Goal: Information Seeking & Learning: Understand process/instructions

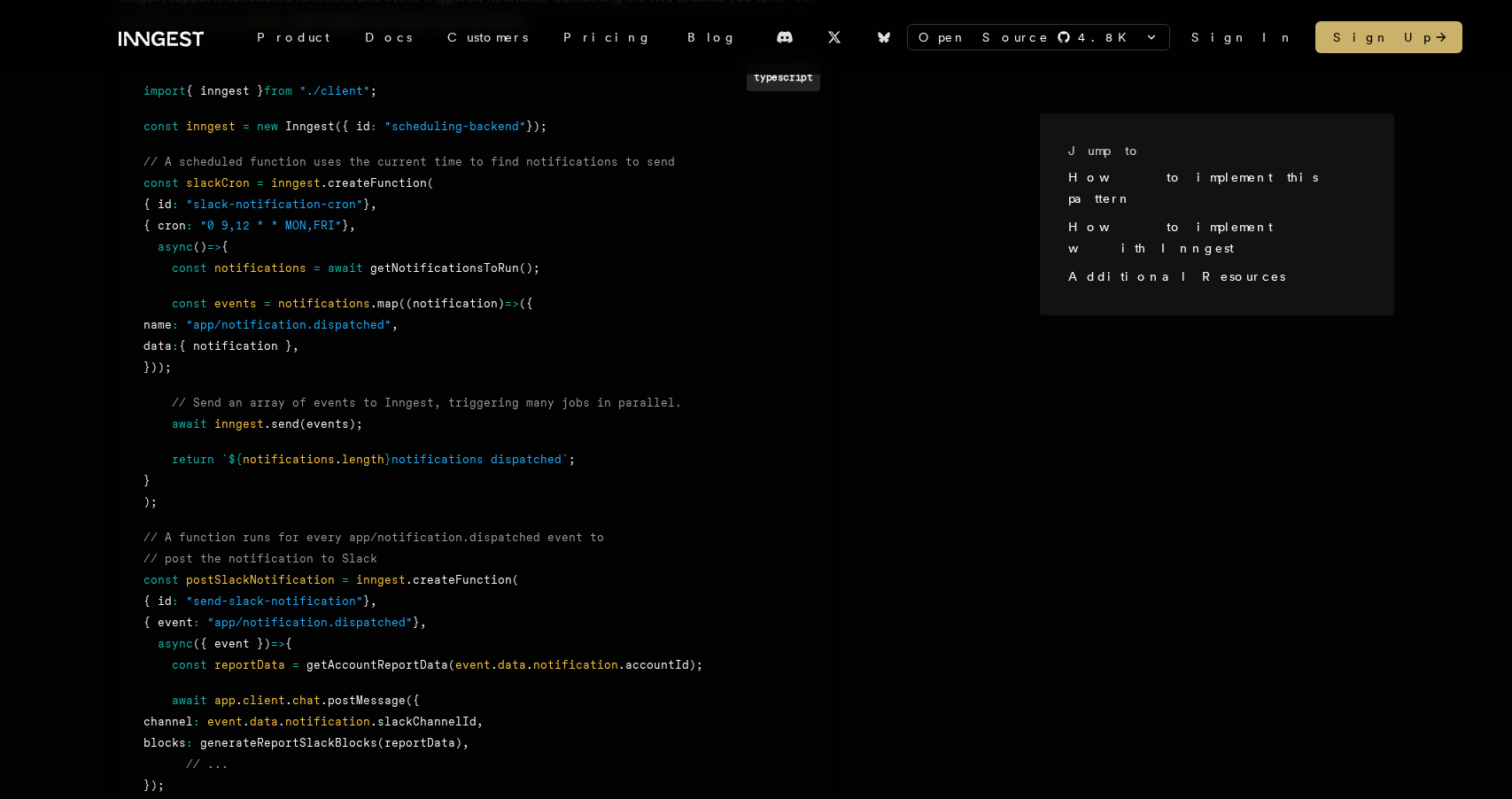
scroll to position [1062, 0]
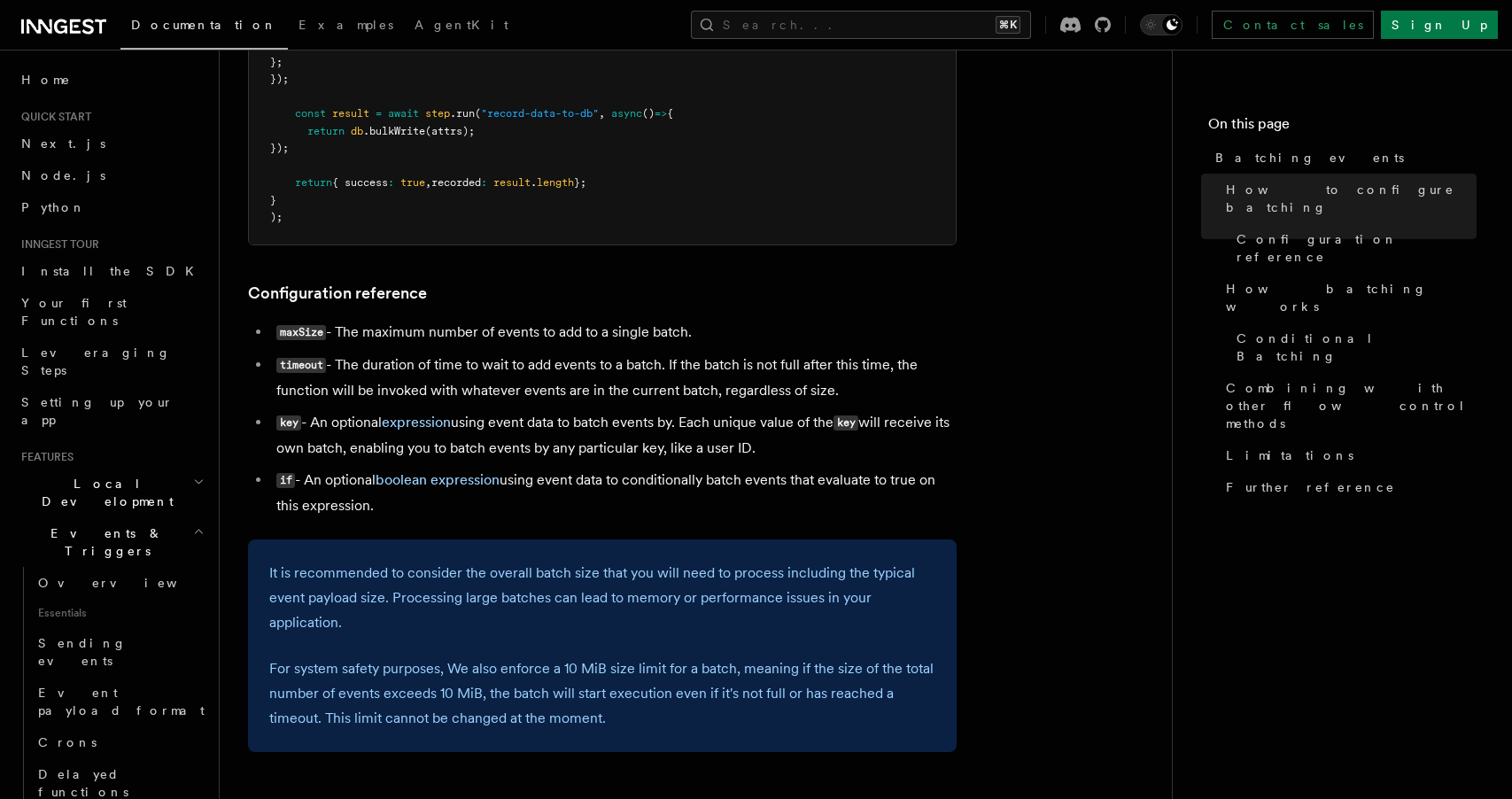
scroll to position [806, 0]
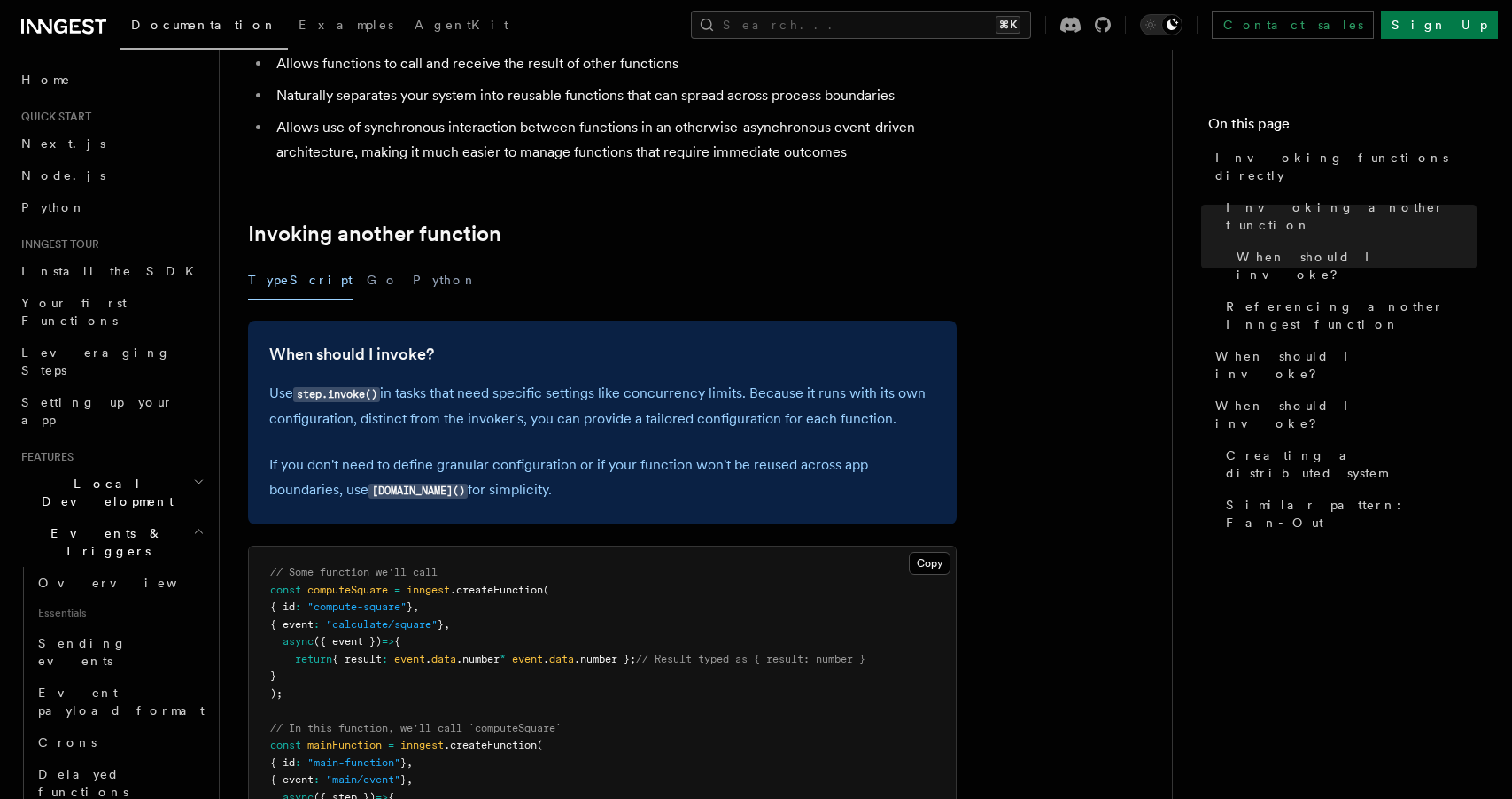
scroll to position [56, 0]
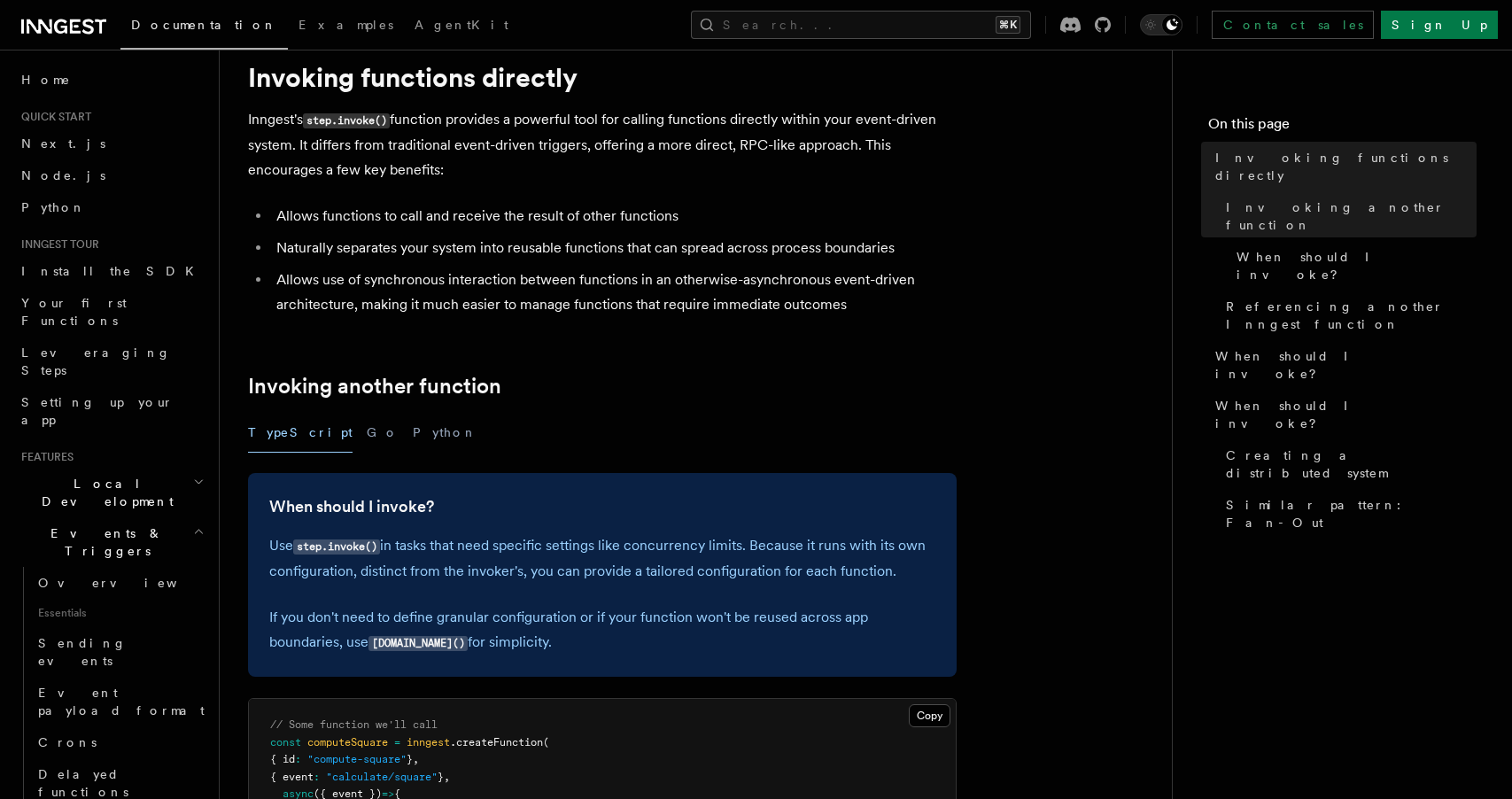
click at [401, 638] on code "[DOMAIN_NAME]()" at bounding box center [418, 643] width 99 height 15
click at [401, 638] on code "step.run()" at bounding box center [418, 643] width 99 height 15
click at [574, 509] on h3 "When should I invoke?" at bounding box center [602, 506] width 666 height 25
